Goal: Download file/media

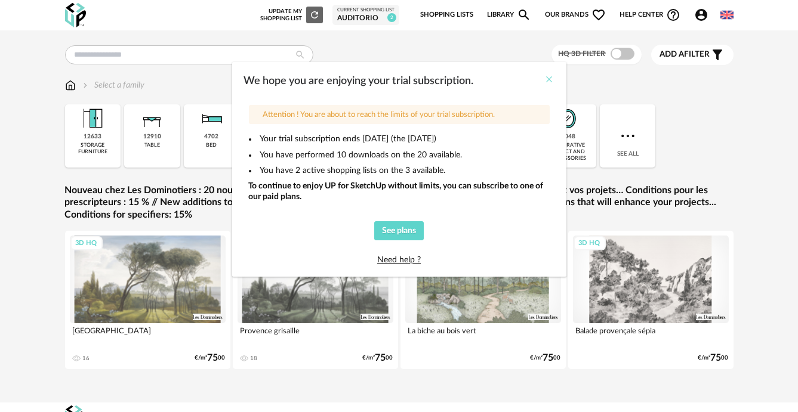
click at [552, 79] on icon "Close" at bounding box center [550, 80] width 10 height 10
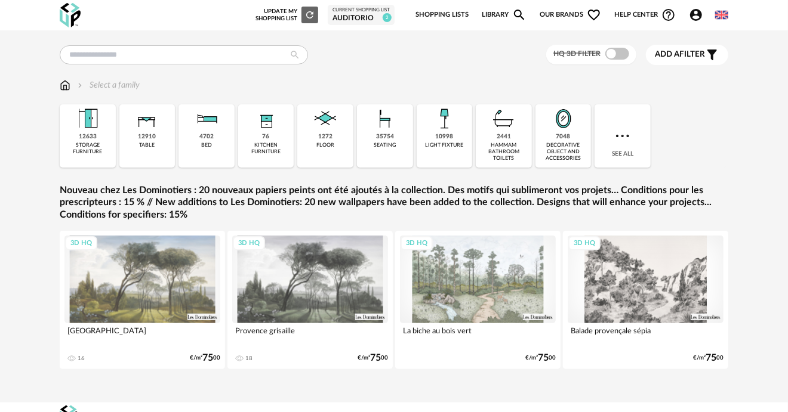
click at [611, 56] on span at bounding box center [617, 54] width 24 height 12
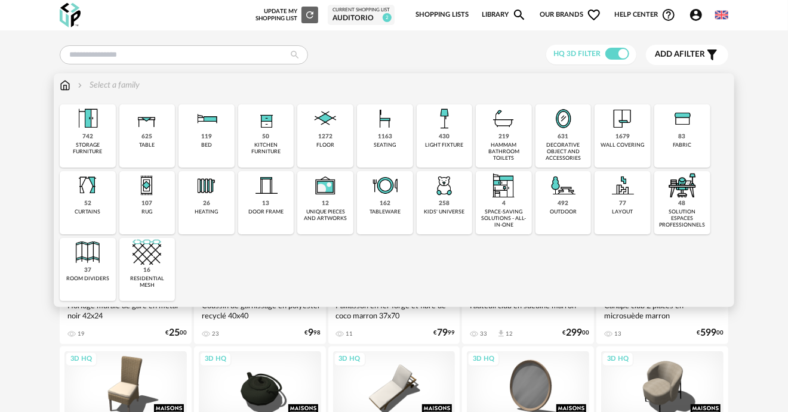
click at [633, 131] on img at bounding box center [622, 118] width 29 height 29
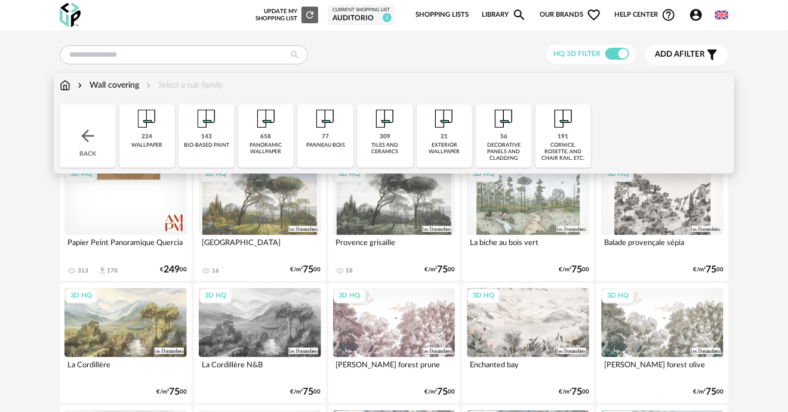
click at [109, 84] on div "Wall covering" at bounding box center [107, 85] width 64 height 12
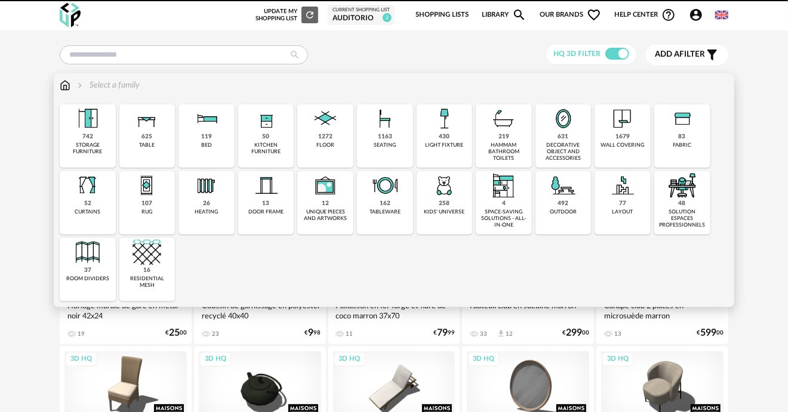
click at [86, 144] on div "storage furniture" at bounding box center [87, 149] width 49 height 14
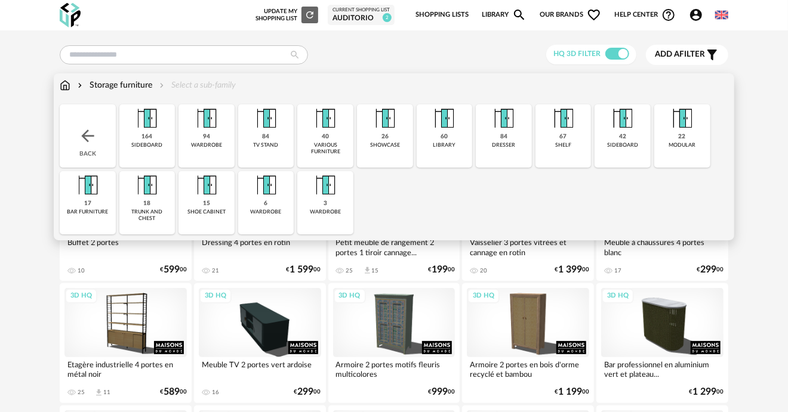
click at [64, 88] on img at bounding box center [65, 85] width 11 height 12
click at [67, 90] on img at bounding box center [65, 85] width 11 height 12
click at [104, 85] on div "Storage furniture" at bounding box center [113, 85] width 77 height 12
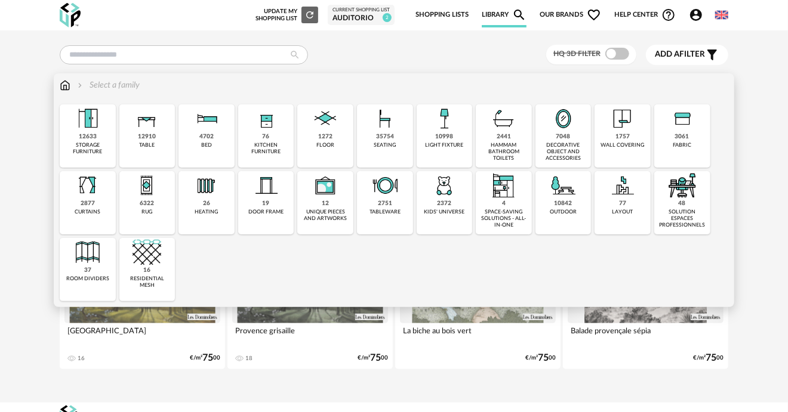
click at [94, 204] on div "2877" at bounding box center [88, 204] width 14 height 8
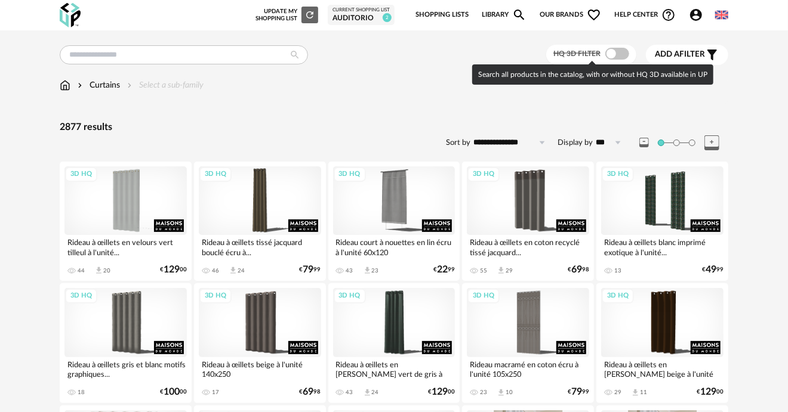
click at [621, 53] on span at bounding box center [617, 54] width 24 height 12
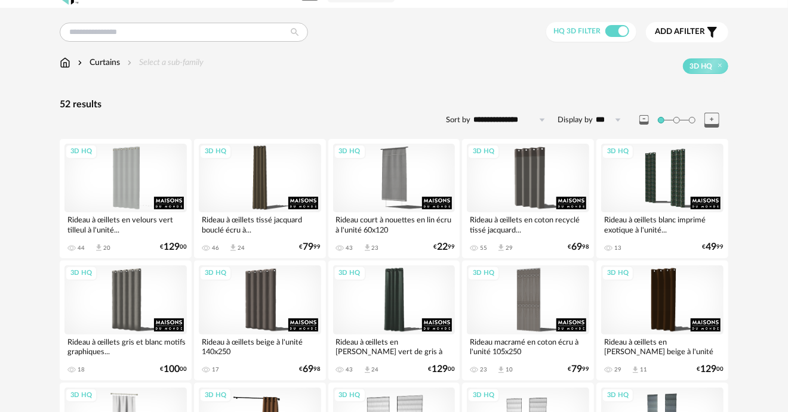
scroll to position [60, 0]
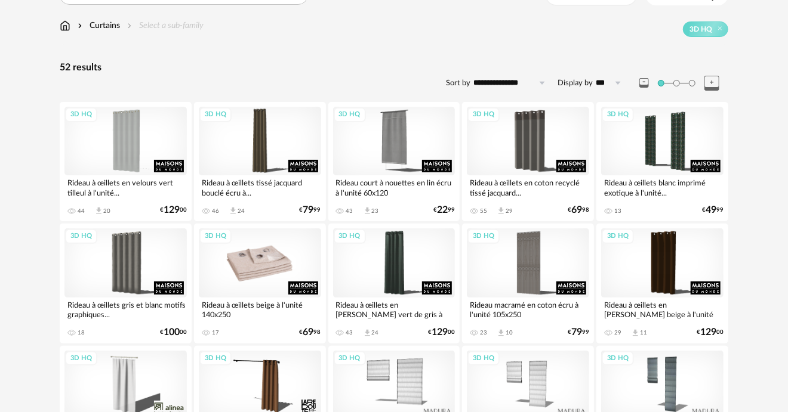
click at [232, 248] on div "3D HQ" at bounding box center [260, 263] width 122 height 69
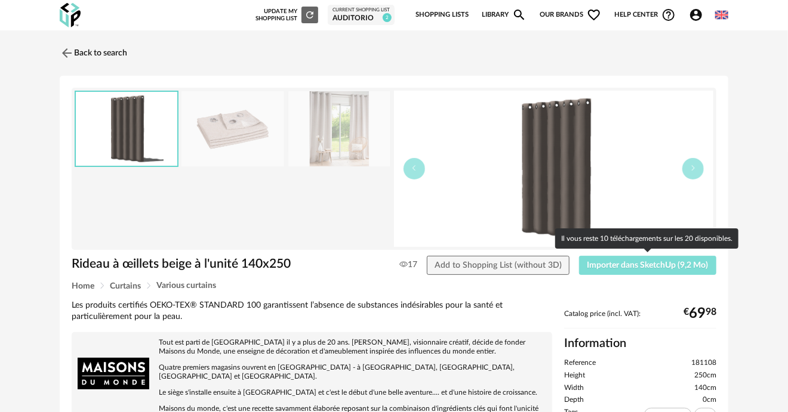
click at [632, 261] on span "Importer dans SketchUp (9,2 Mo)" at bounding box center [647, 265] width 121 height 8
